Goal: Use online tool/utility: Utilize a website feature to perform a specific function

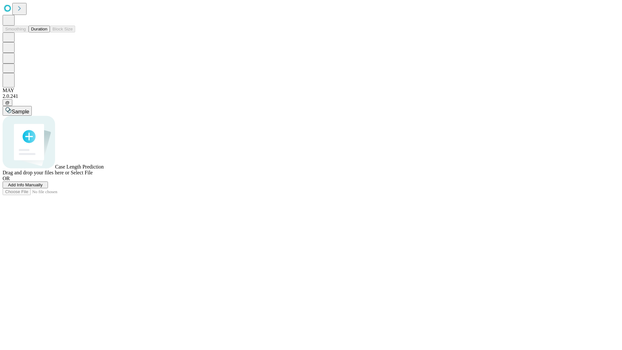
click at [47, 32] on button "Duration" at bounding box center [39, 29] width 21 height 7
click at [29, 109] on span "Sample" at bounding box center [20, 112] width 17 height 6
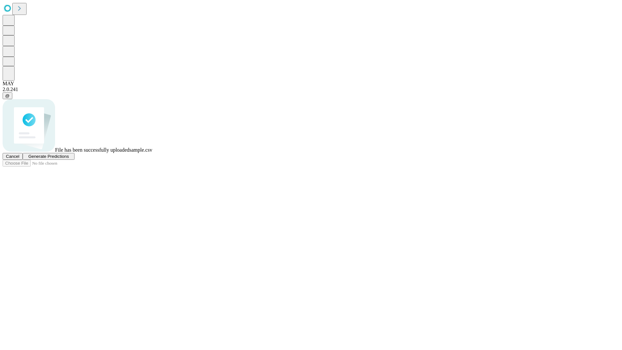
click at [69, 159] on span "Generate Predictions" at bounding box center [48, 156] width 40 height 5
